Goal: Task Accomplishment & Management: Manage account settings

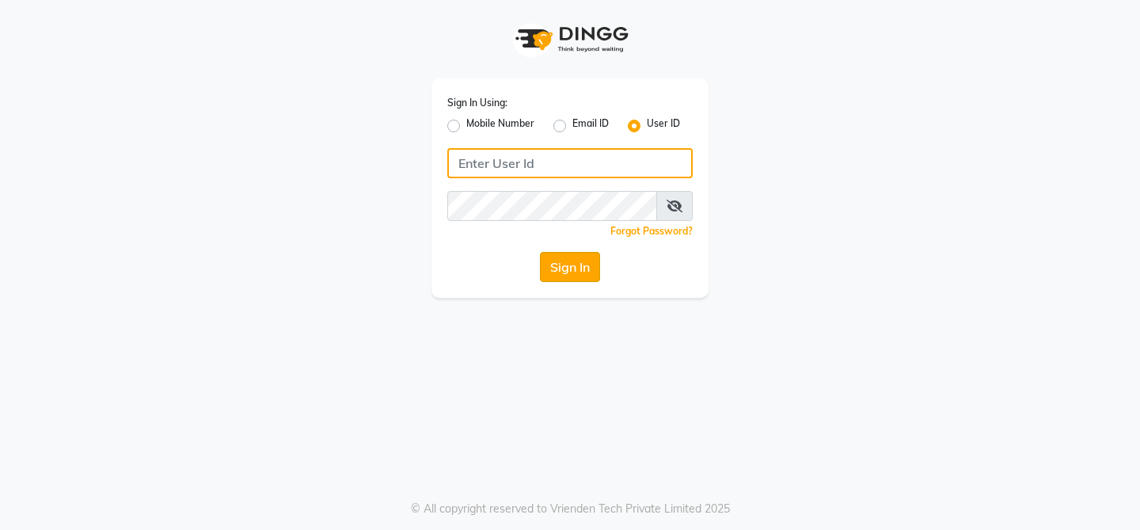
type input "newcut&care"
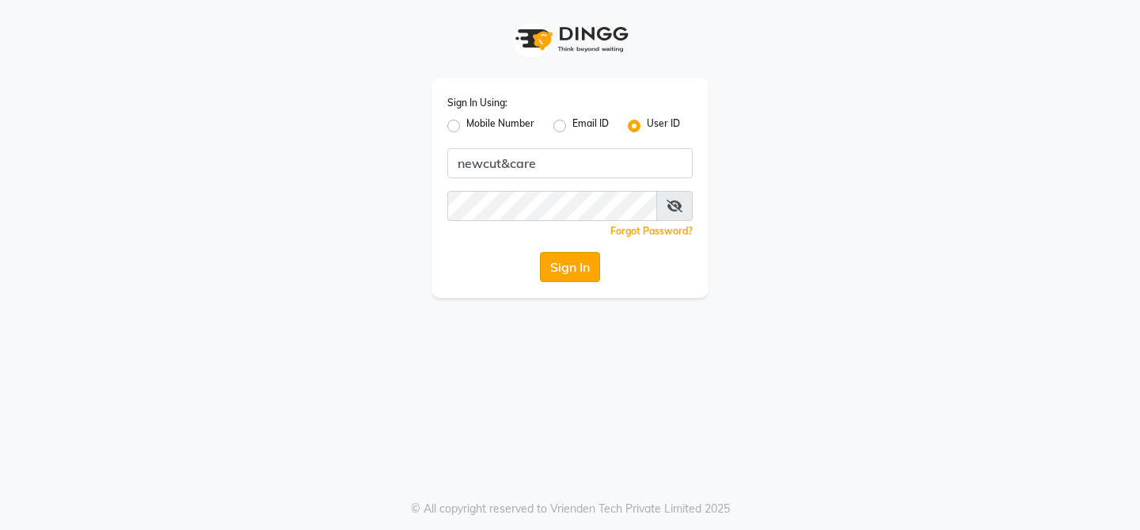
click at [559, 271] on button "Sign In" at bounding box center [570, 267] width 60 height 30
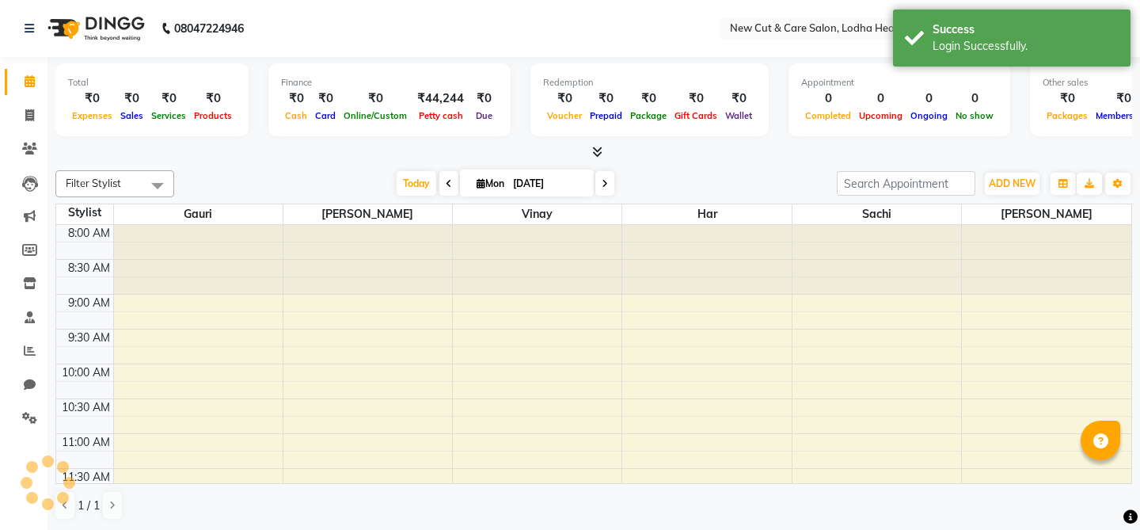
select select "en"
click at [17, 420] on span at bounding box center [30, 418] width 28 height 18
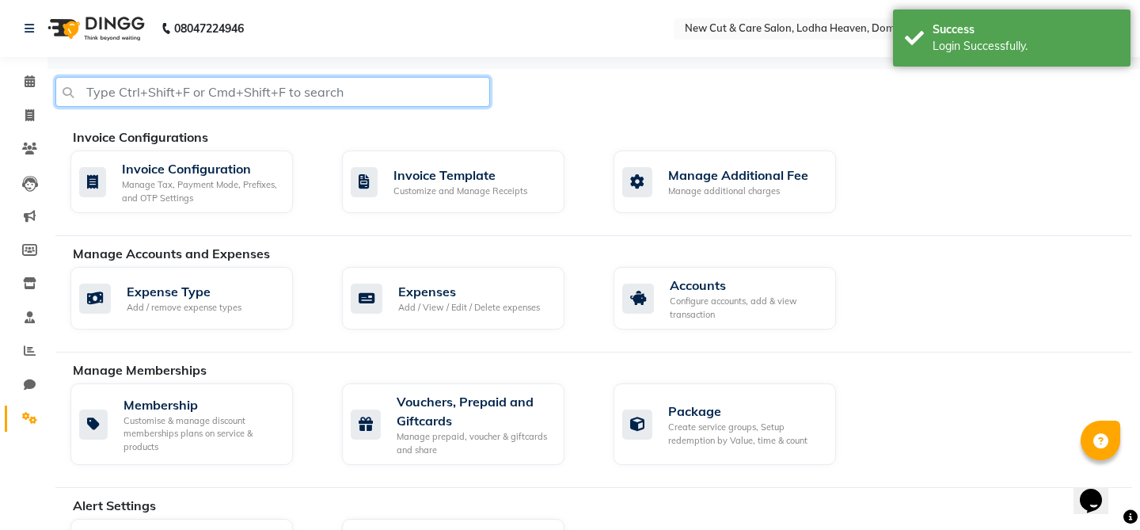
click at [310, 93] on input "text" at bounding box center [272, 92] width 435 height 30
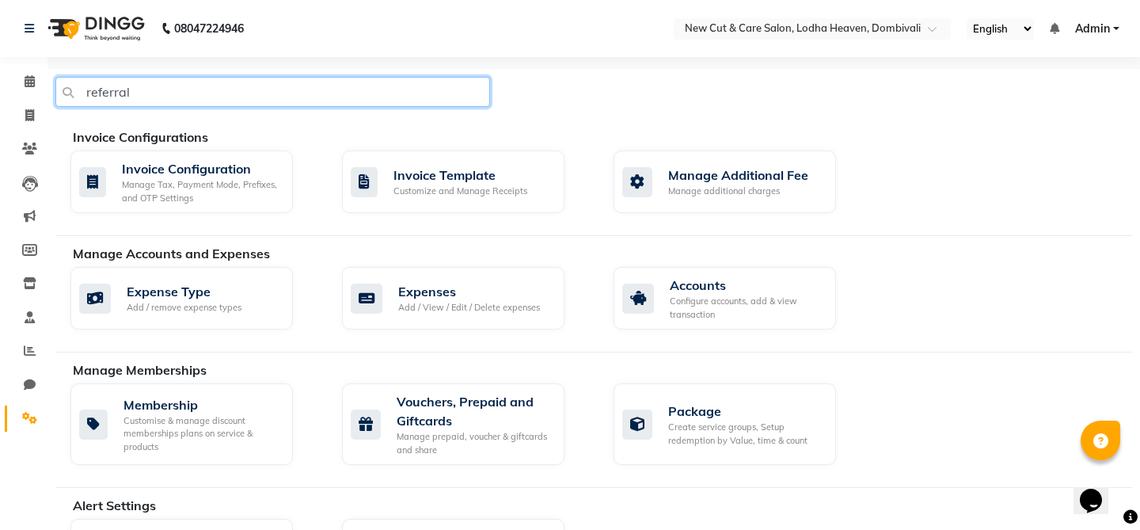
type input "referral"
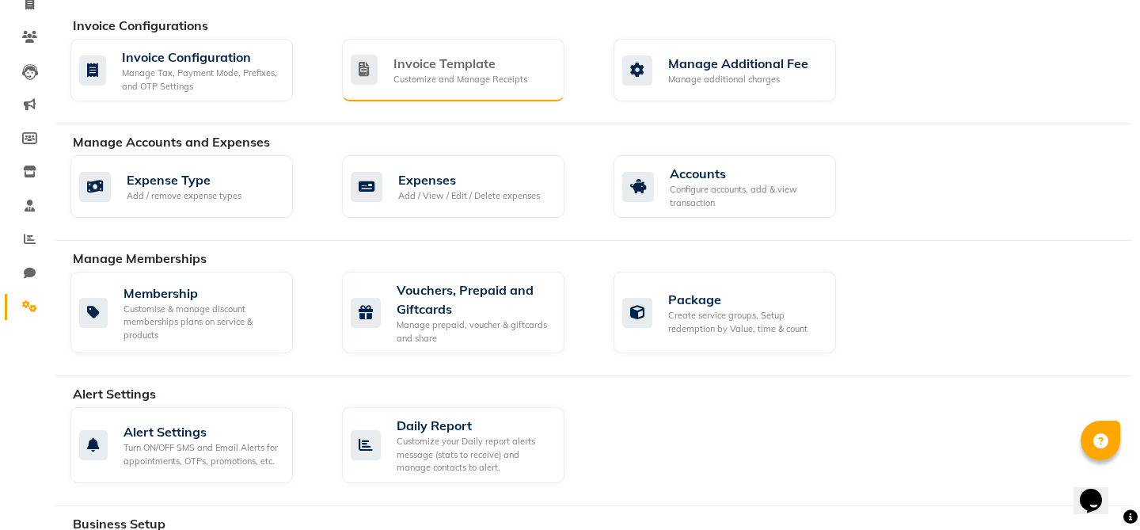
scroll to position [212, 0]
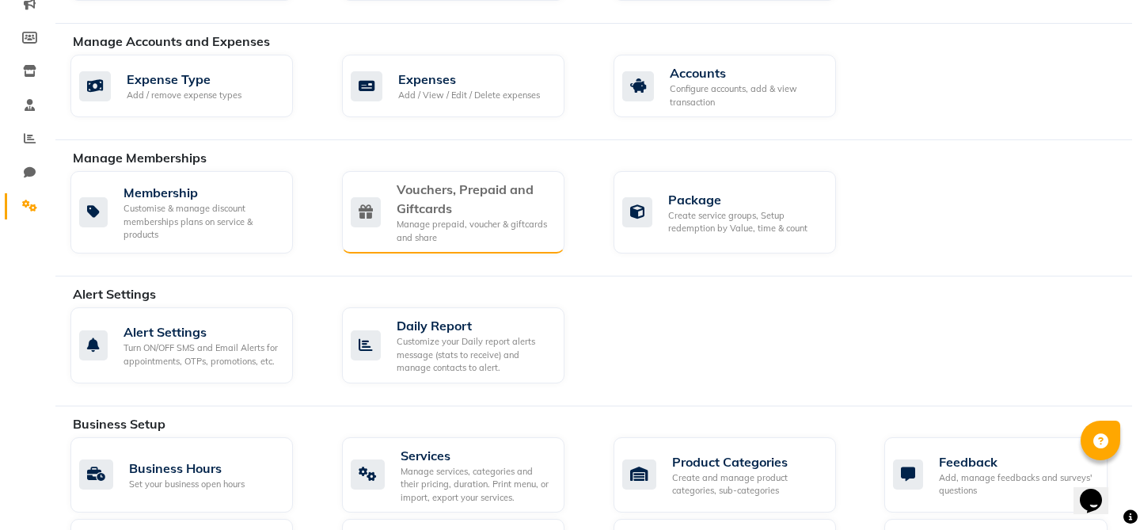
click at [501, 236] on div "Manage prepaid, voucher & giftcards and share" at bounding box center [474, 231] width 155 height 26
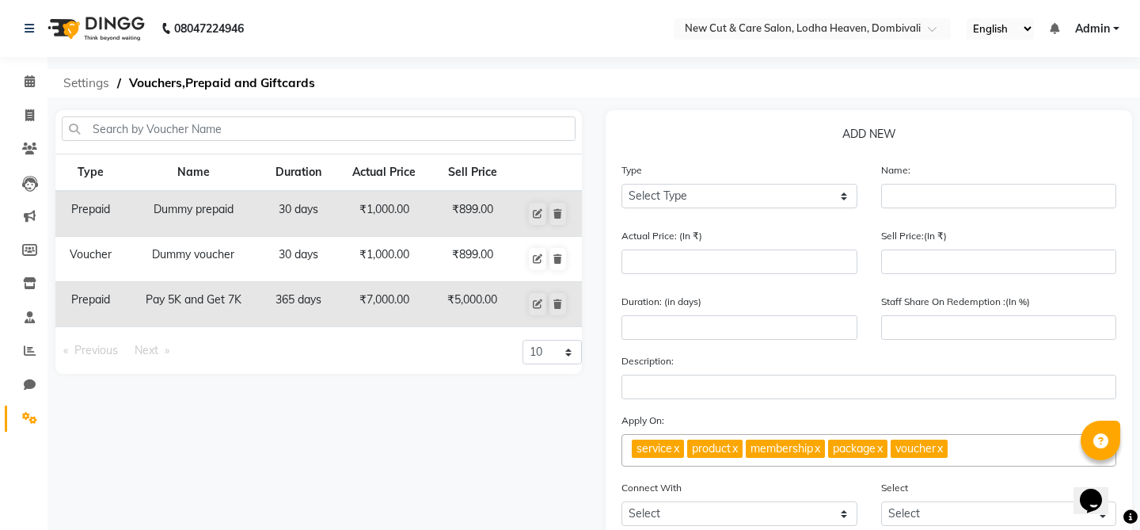
click at [93, 82] on span "Settings" at bounding box center [86, 83] width 62 height 29
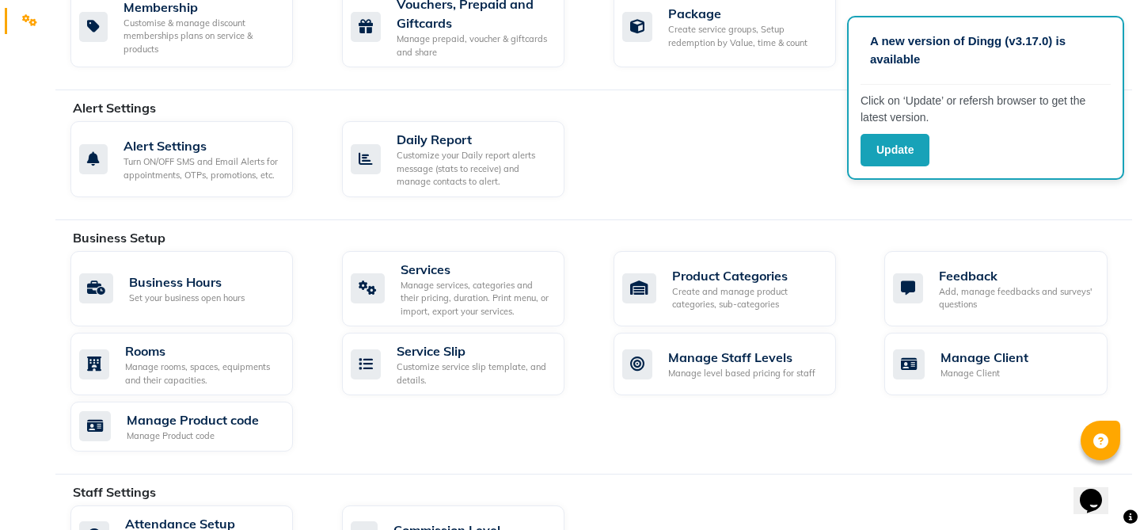
scroll to position [399, 0]
click at [596, 402] on div "Business Hours Set your business open hours Services Manage services, categorie…" at bounding box center [602, 352] width 1086 height 207
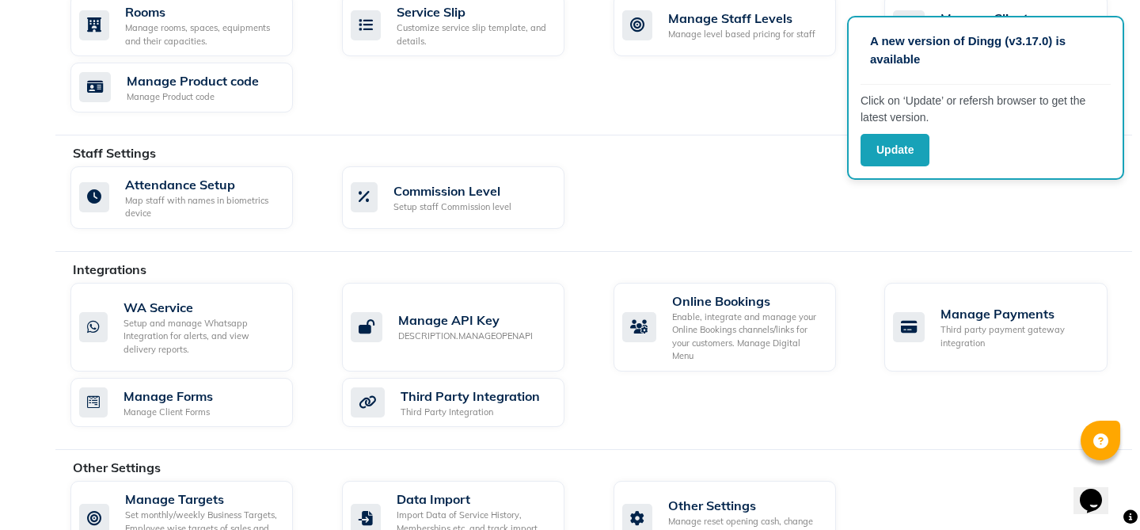
scroll to position [772, 0]
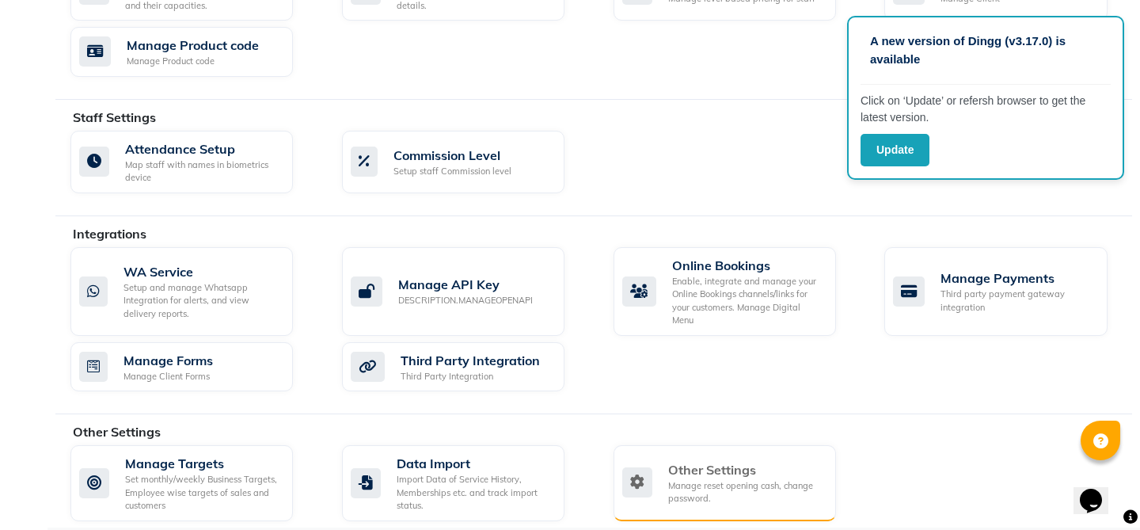
click at [664, 474] on div "Other Settings Manage reset opening cash, change password." at bounding box center [723, 482] width 201 height 45
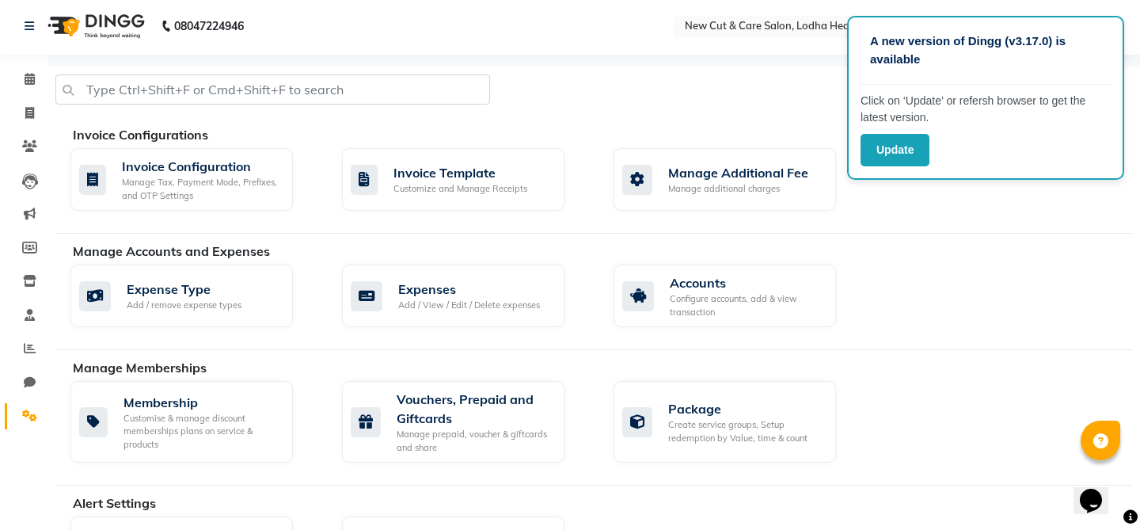
select select "2: 15"
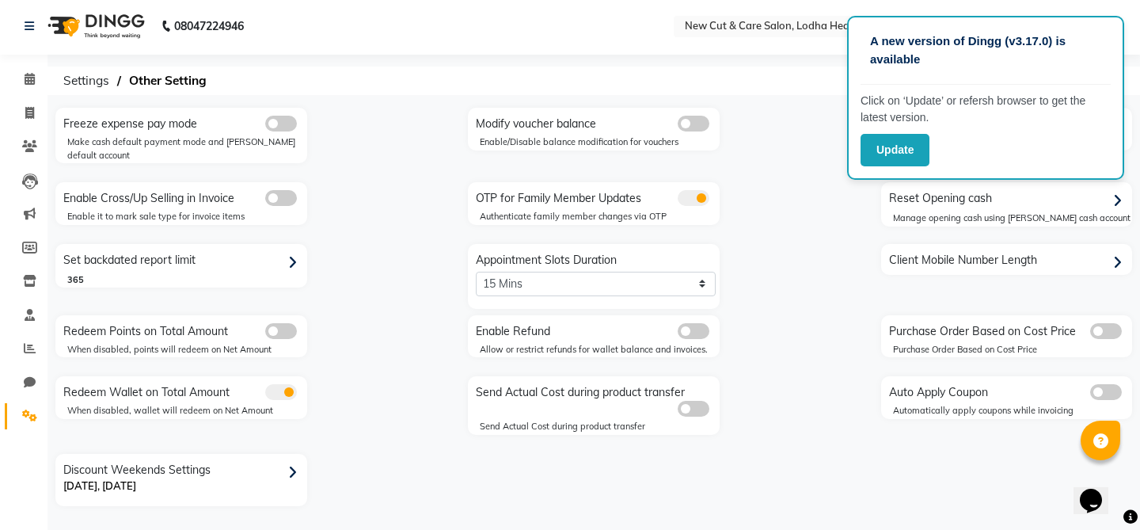
click at [779, 338] on div "Freeze expense pay mode Make cash default payment mode and petty default accoun…" at bounding box center [594, 307] width 1101 height 398
click at [900, 158] on button "Update" at bounding box center [895, 150] width 69 height 32
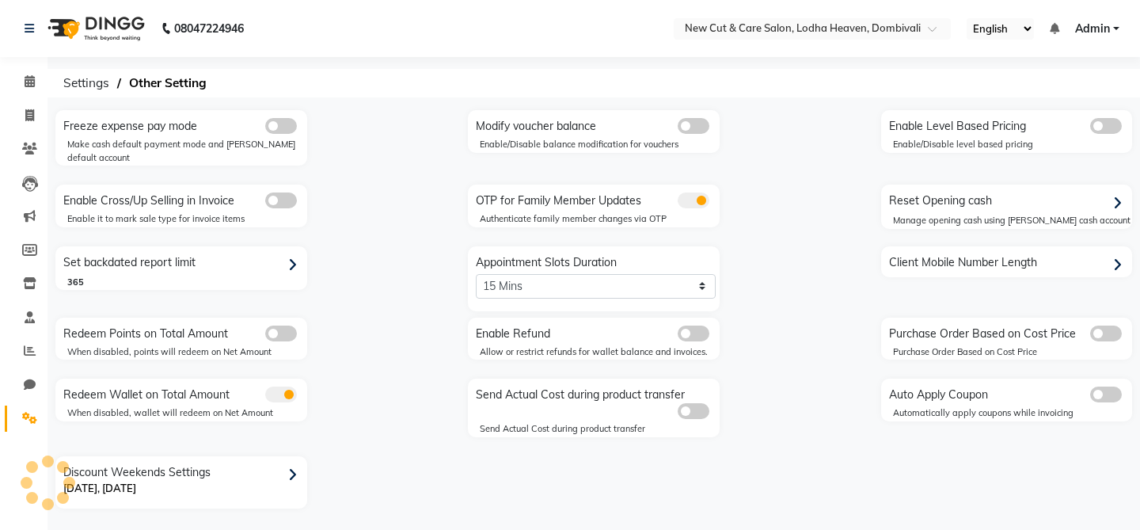
select select "2: 15"
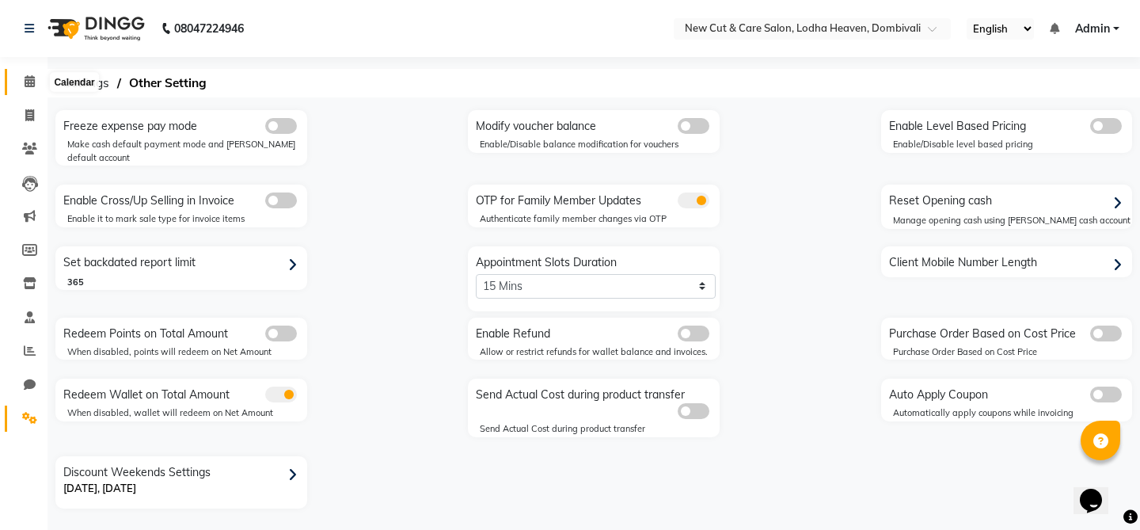
click at [36, 82] on span at bounding box center [30, 82] width 28 height 18
